Goal: Task Accomplishment & Management: Complete application form

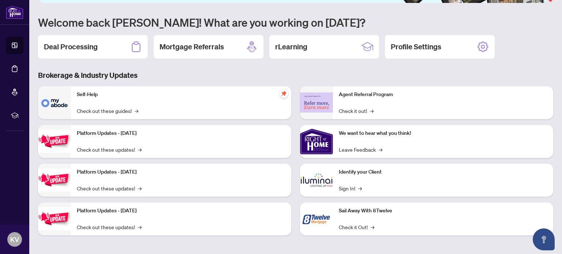
scroll to position [61, 0]
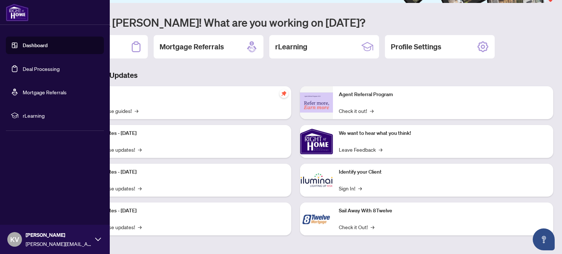
click at [29, 49] on link "Dashboard" at bounding box center [35, 45] width 25 height 7
click at [38, 70] on link "Deal Processing" at bounding box center [41, 68] width 37 height 7
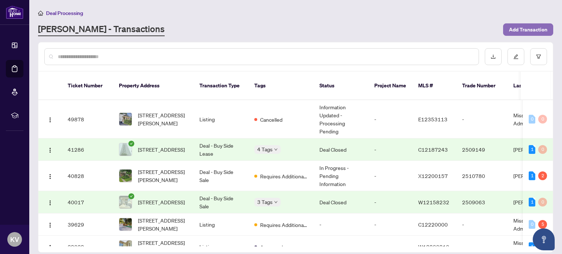
click at [533, 27] on span "Add Transaction" at bounding box center [528, 30] width 38 height 12
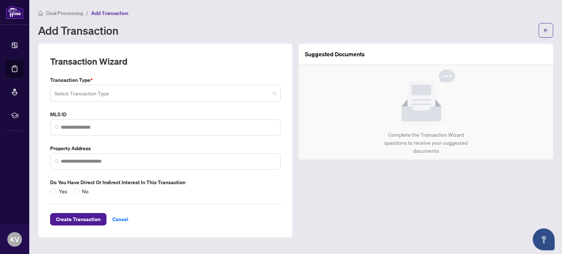
click at [228, 93] on input "search" at bounding box center [162, 94] width 215 height 16
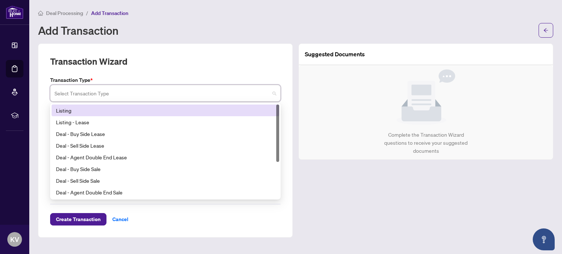
click at [82, 109] on div "Listing" at bounding box center [165, 110] width 219 height 8
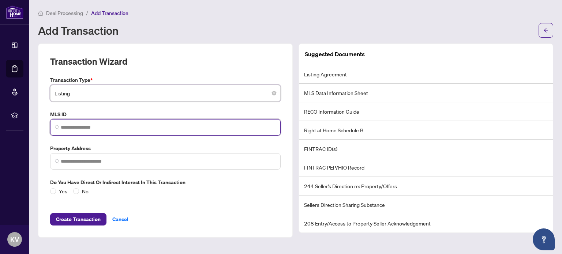
click at [84, 128] on input "search" at bounding box center [168, 128] width 215 height 8
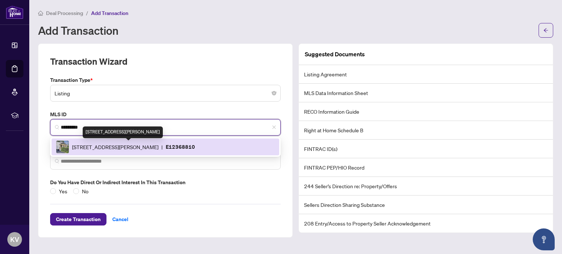
click at [91, 146] on span "[STREET_ADDRESS][PERSON_NAME]" at bounding box center [115, 147] width 86 height 8
type input "*********"
type input "**********"
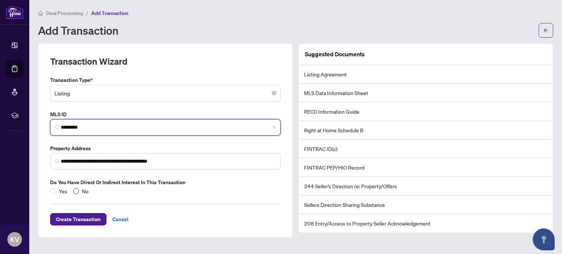
type input "*********"
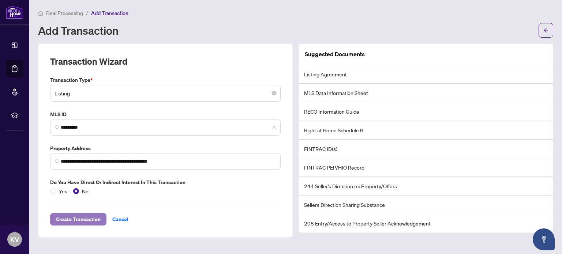
click at [83, 219] on span "Create Transaction" at bounding box center [78, 220] width 45 height 12
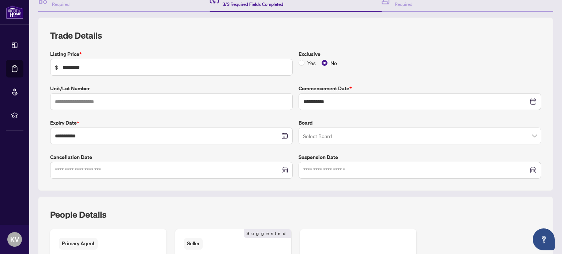
scroll to position [91, 0]
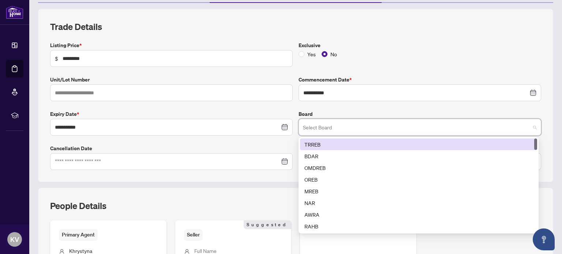
click at [422, 121] on input "search" at bounding box center [416, 128] width 227 height 16
click at [404, 141] on div "TRREB" at bounding box center [418, 145] width 228 height 8
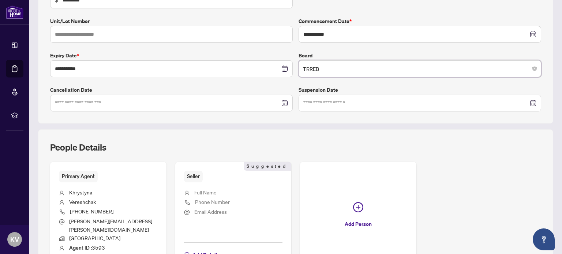
scroll to position [196, 0]
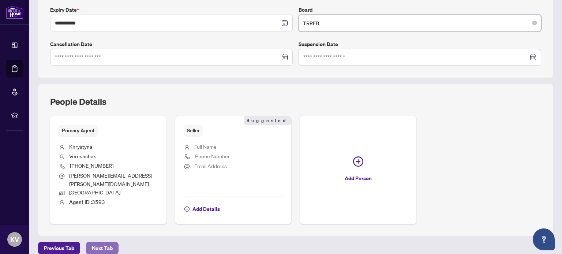
click at [98, 243] on span "Next Tab" at bounding box center [102, 249] width 21 height 12
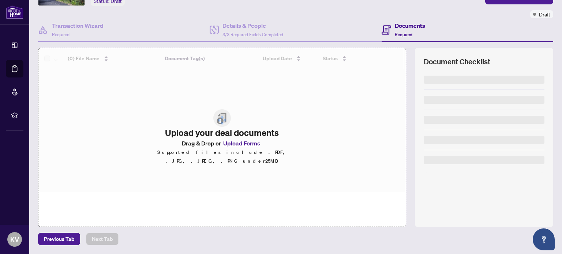
scroll to position [51, 0]
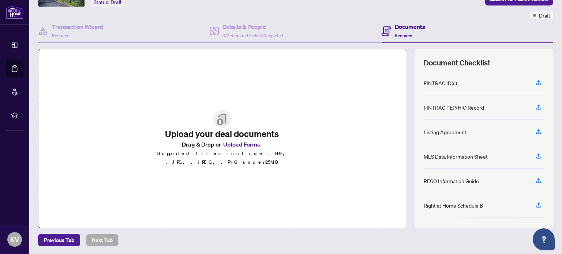
click at [240, 146] on button "Upload Forms" at bounding box center [241, 145] width 41 height 10
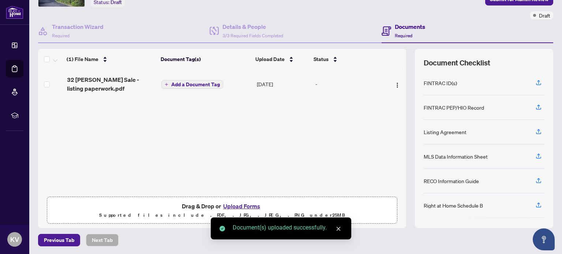
click at [234, 204] on button "Upload Forms" at bounding box center [241, 207] width 41 height 10
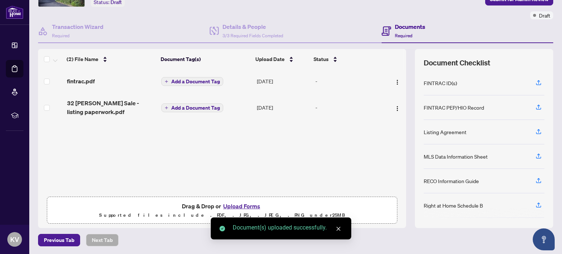
click at [247, 205] on button "Upload Forms" at bounding box center [241, 207] width 41 height 10
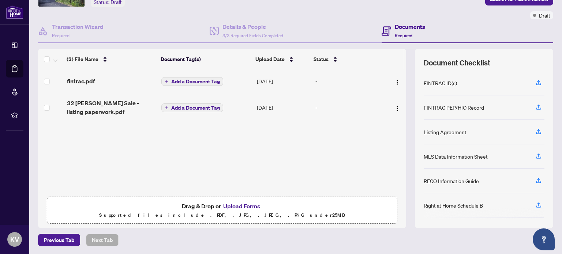
scroll to position [0, 0]
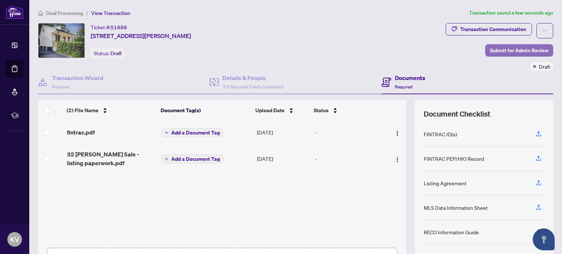
click at [492, 51] on span "Submit for Admin Review" at bounding box center [519, 51] width 59 height 12
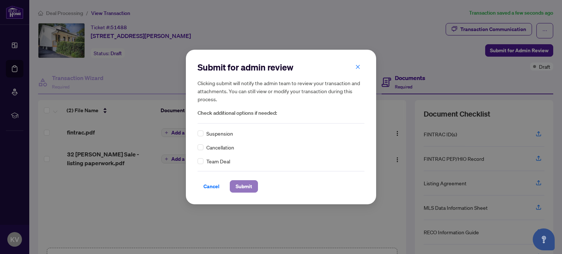
click at [243, 187] on span "Submit" at bounding box center [244, 187] width 16 height 12
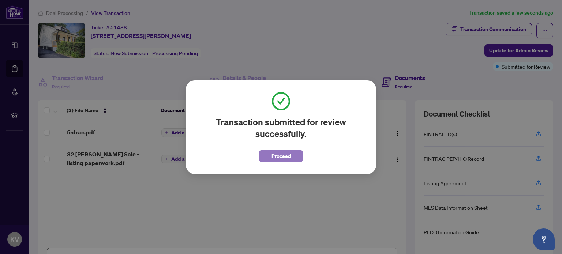
click at [291, 156] on span "Proceed" at bounding box center [280, 156] width 19 height 12
